Goal: Task Accomplishment & Management: Manage account settings

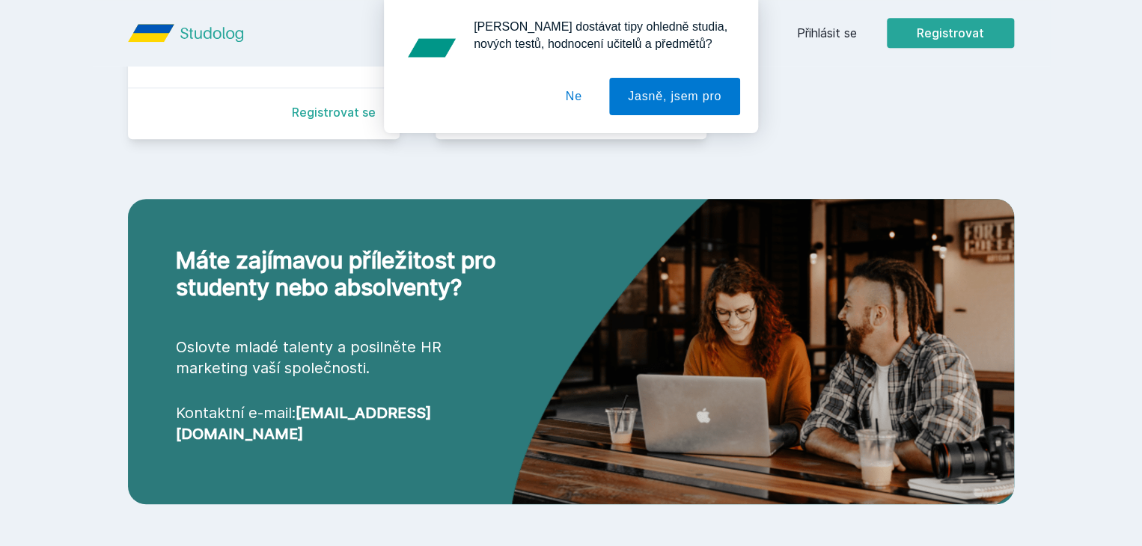
scroll to position [620, 0]
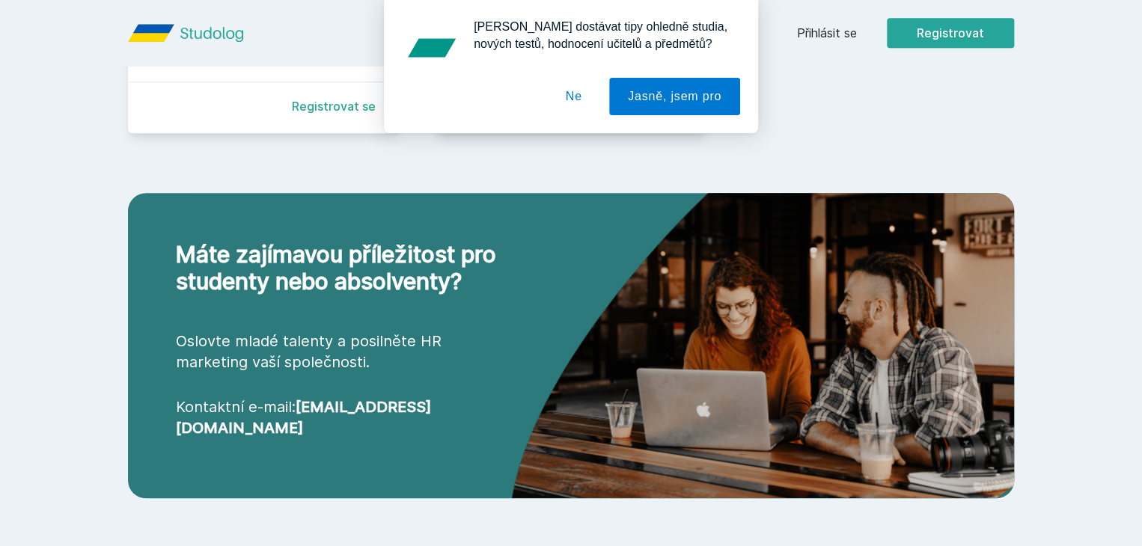
click at [578, 100] on button "Ne" at bounding box center [574, 96] width 54 height 37
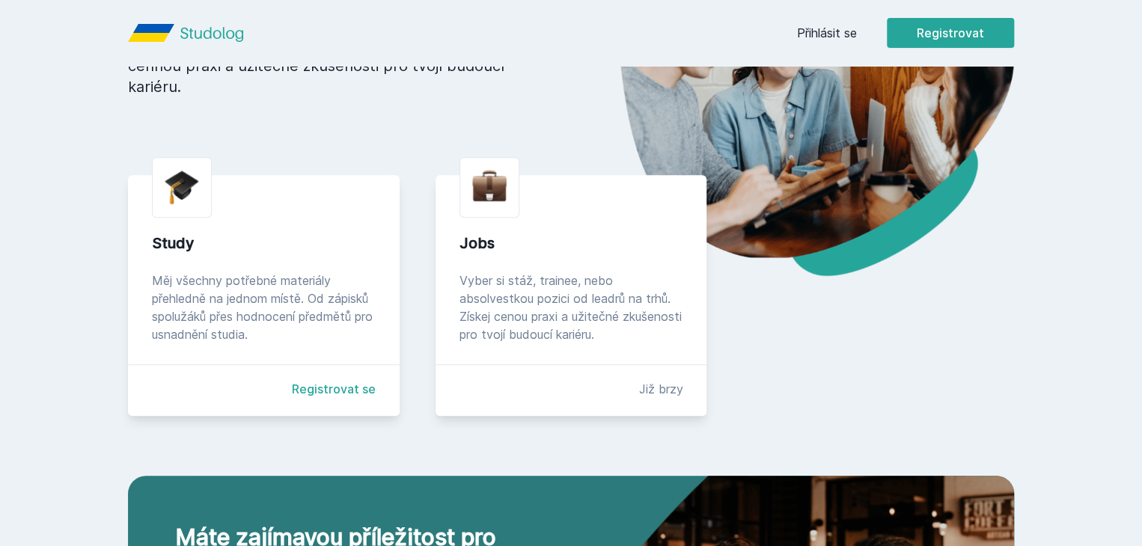
scroll to position [230, 0]
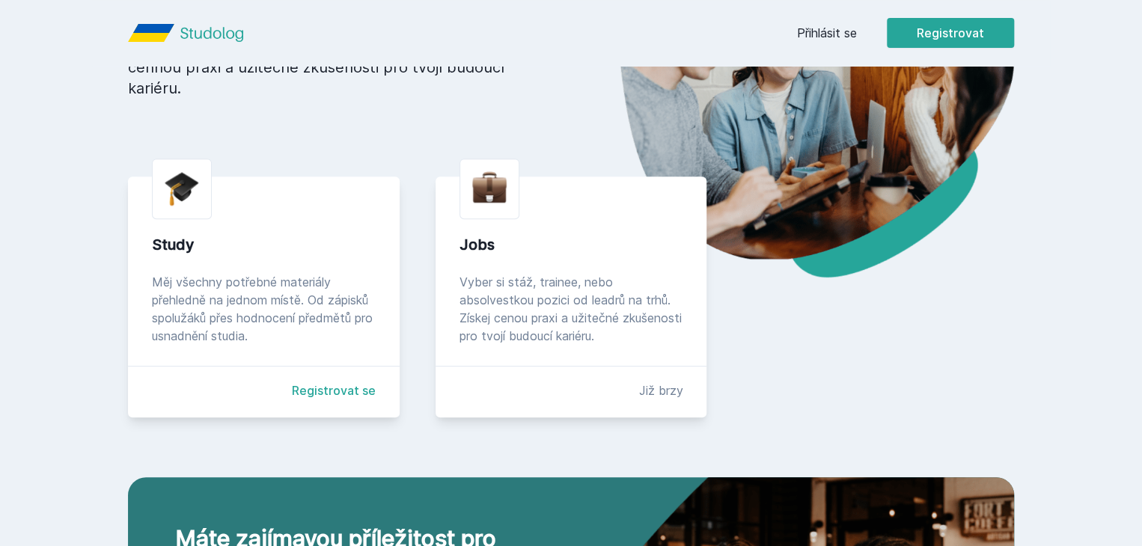
click at [135, 275] on div "Study Měj všechny potřebné materiály přehledně na jednom místě. Od zápisků spol…" at bounding box center [264, 297] width 272 height 241
click at [152, 219] on div at bounding box center [182, 189] width 60 height 61
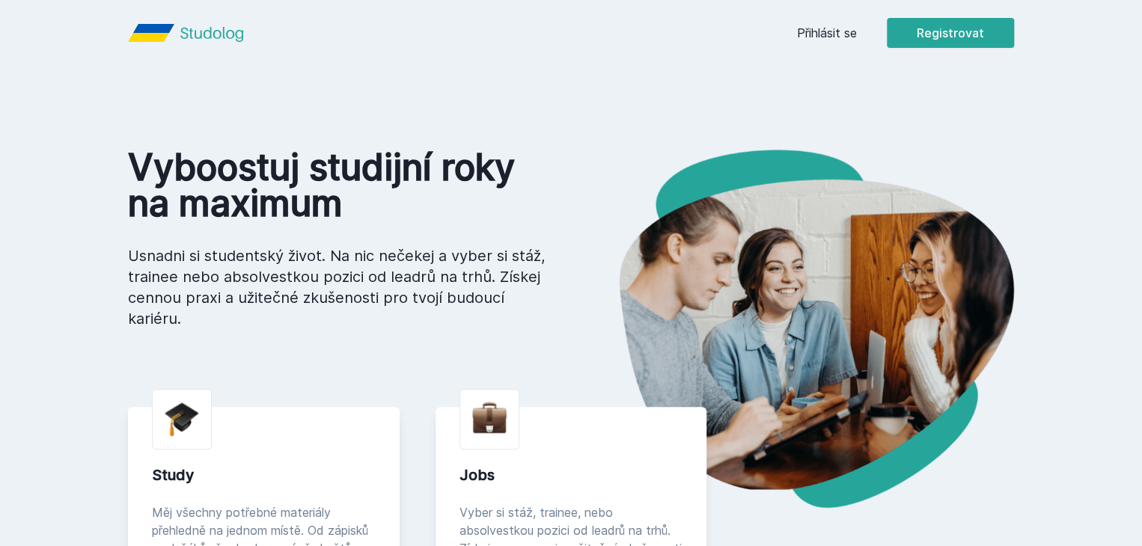
click at [857, 31] on link "Přihlásit se" at bounding box center [827, 33] width 60 height 18
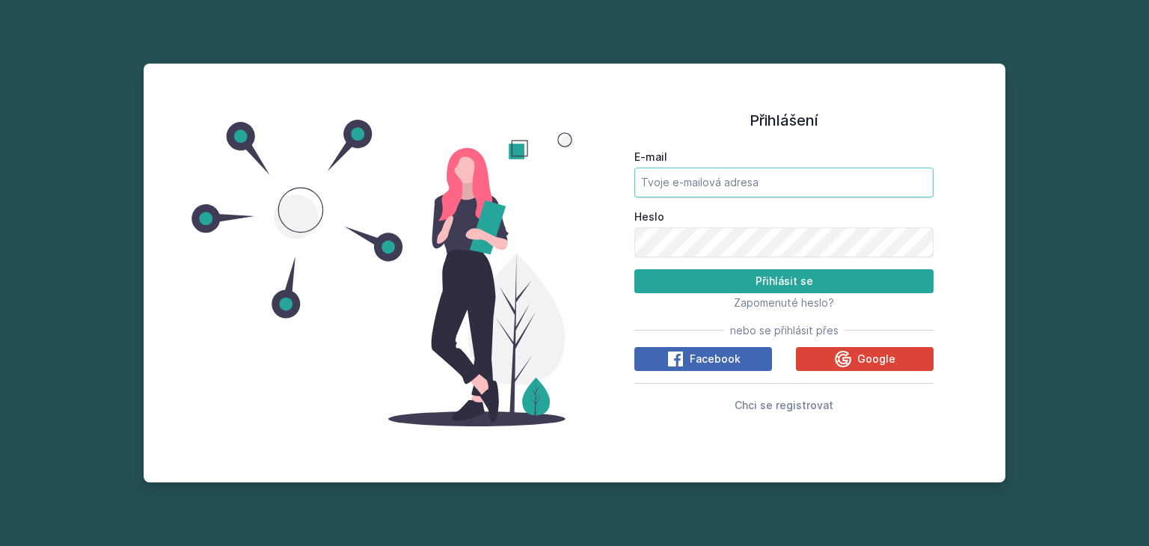
click at [718, 183] on input "E-mail" at bounding box center [783, 183] width 299 height 30
